Goal: Task Accomplishment & Management: Manage account settings

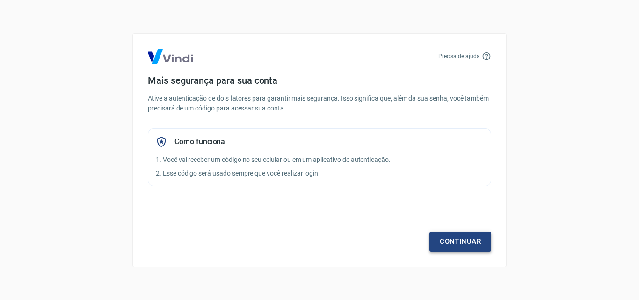
click at [463, 245] on link "Continuar" at bounding box center [460, 242] width 62 height 20
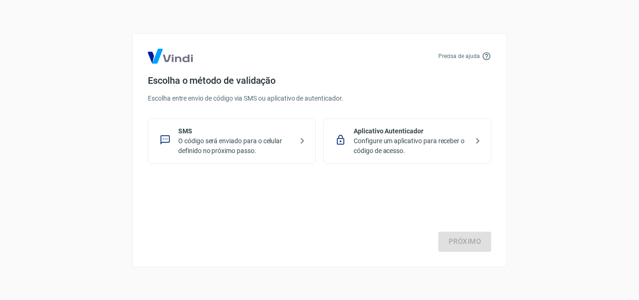
click at [231, 138] on p "O código será enviado para o celular definido no próximo passo." at bounding box center [235, 146] width 115 height 20
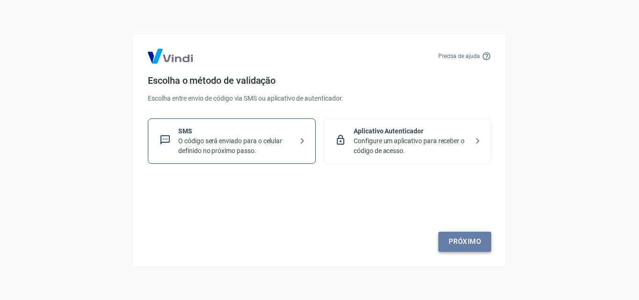
click at [456, 246] on link "Próximo" at bounding box center [464, 242] width 53 height 20
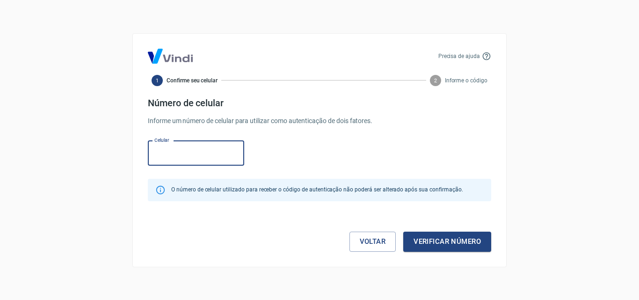
paste input "[PHONE_NUMBER]"
type input "[PHONE_NUMBER]"
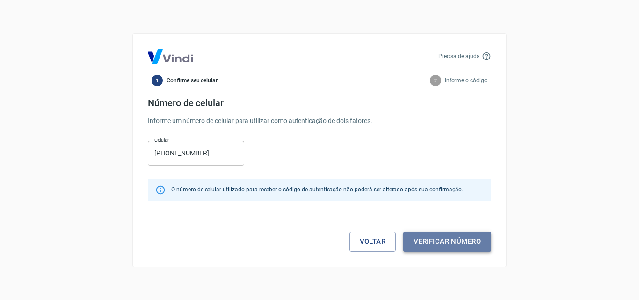
click at [451, 245] on button "Verificar número" at bounding box center [447, 242] width 88 height 20
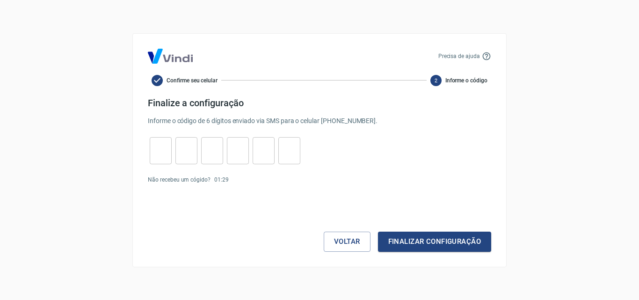
click at [157, 157] on input "tel" at bounding box center [161, 150] width 22 height 20
click at [258, 180] on link "Enviar novamente" at bounding box center [254, 179] width 45 height 7
click at [340, 233] on button "Voltar" at bounding box center [347, 242] width 47 height 20
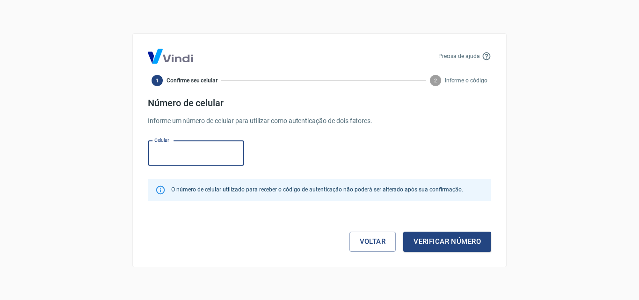
click at [182, 155] on input "Celular" at bounding box center [196, 153] width 96 height 25
type input "[PHONE_NUMBER]"
click at [451, 239] on button "Verificar número" at bounding box center [447, 242] width 88 height 20
